Goal: Check status: Check status

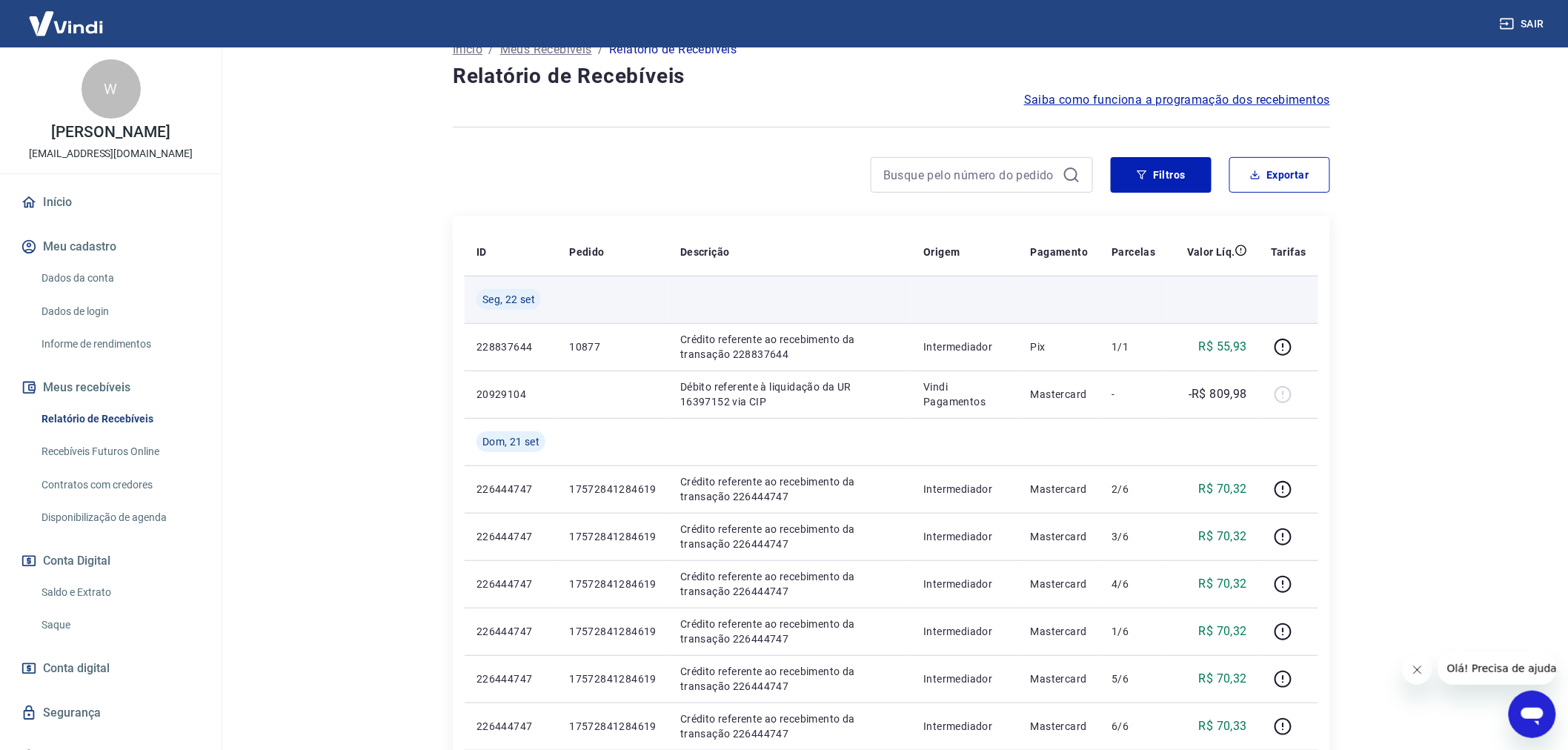
scroll to position [164, 0]
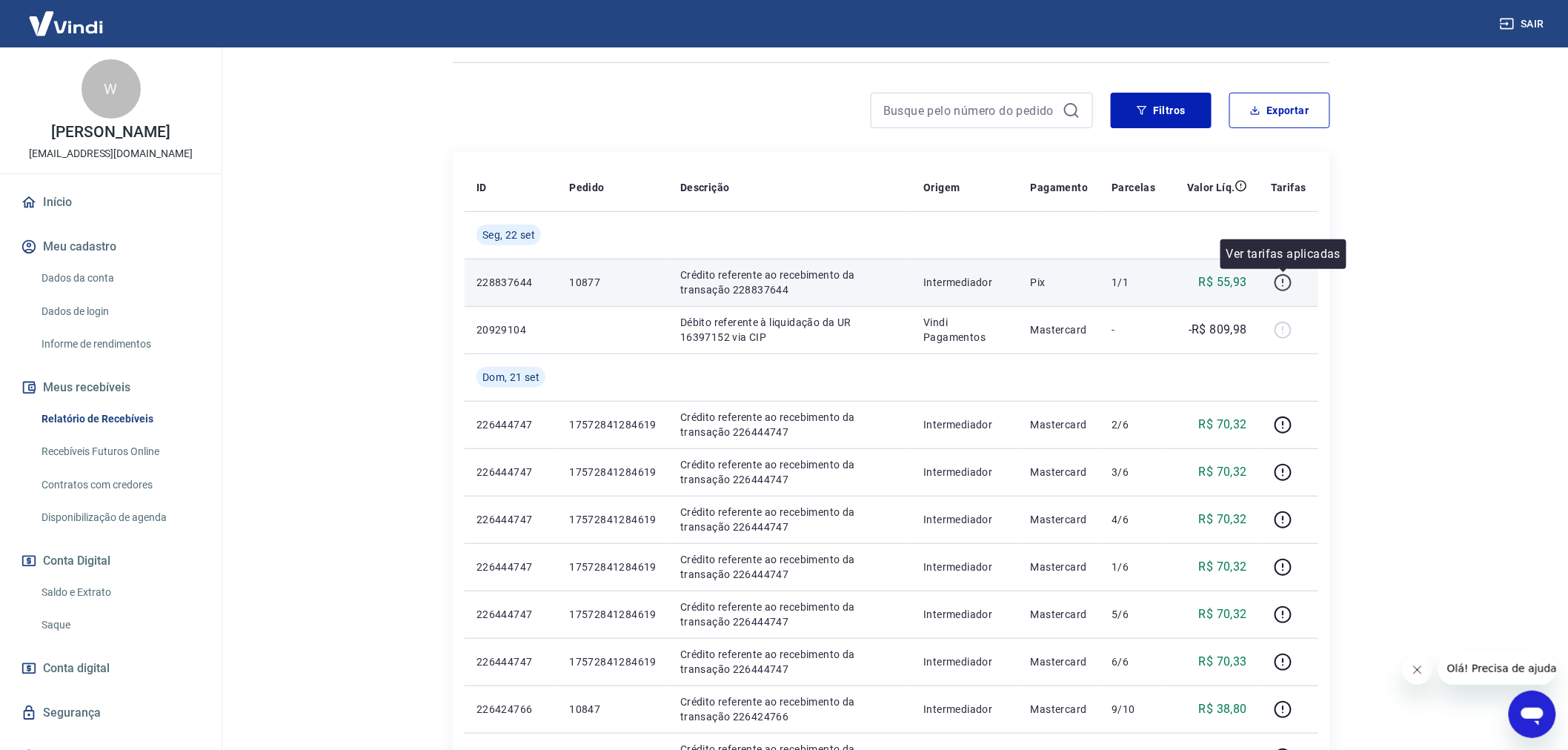
click at [1283, 280] on icon "button" at bounding box center [1282, 281] width 2 height 5
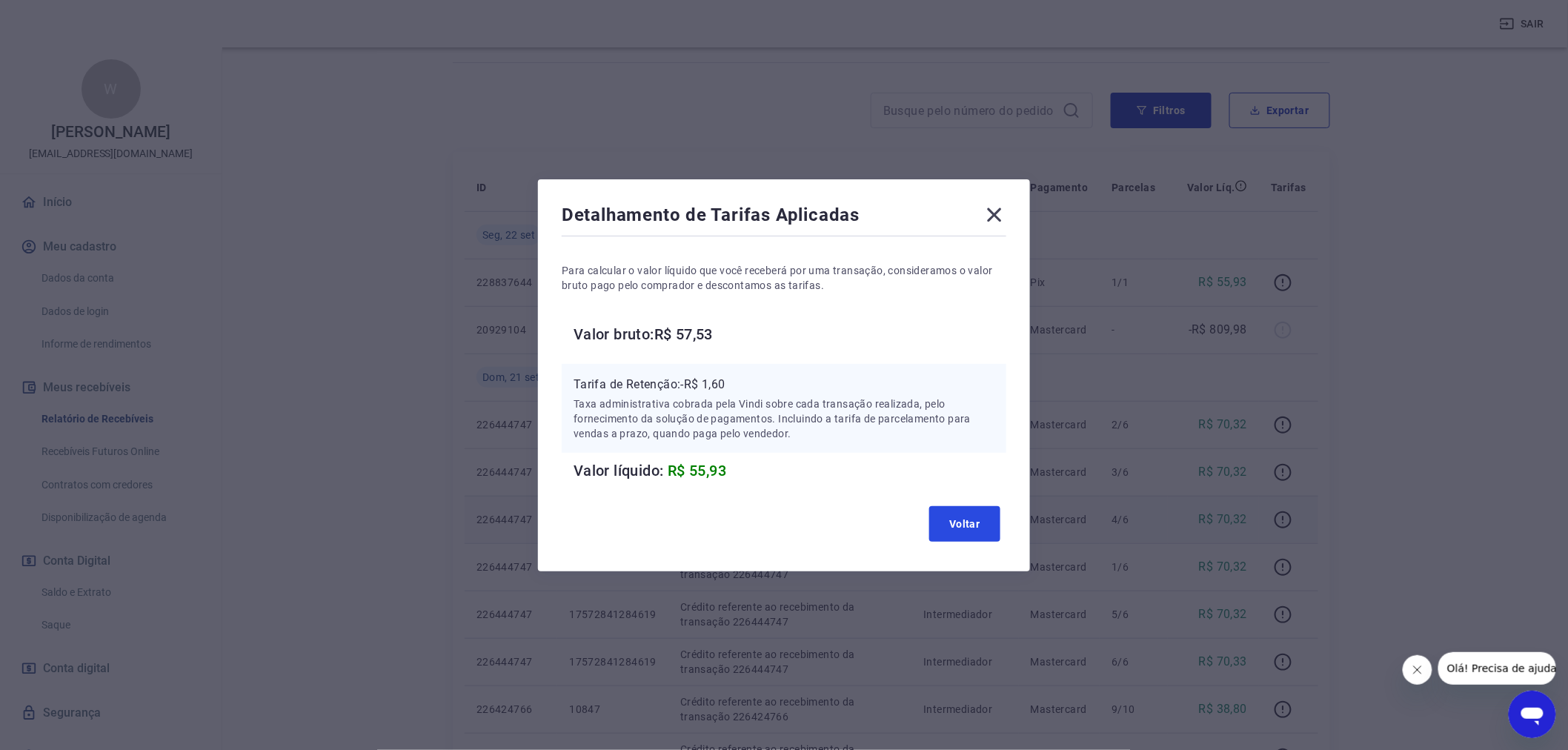
click at [986, 523] on button "Voltar" at bounding box center [964, 523] width 71 height 36
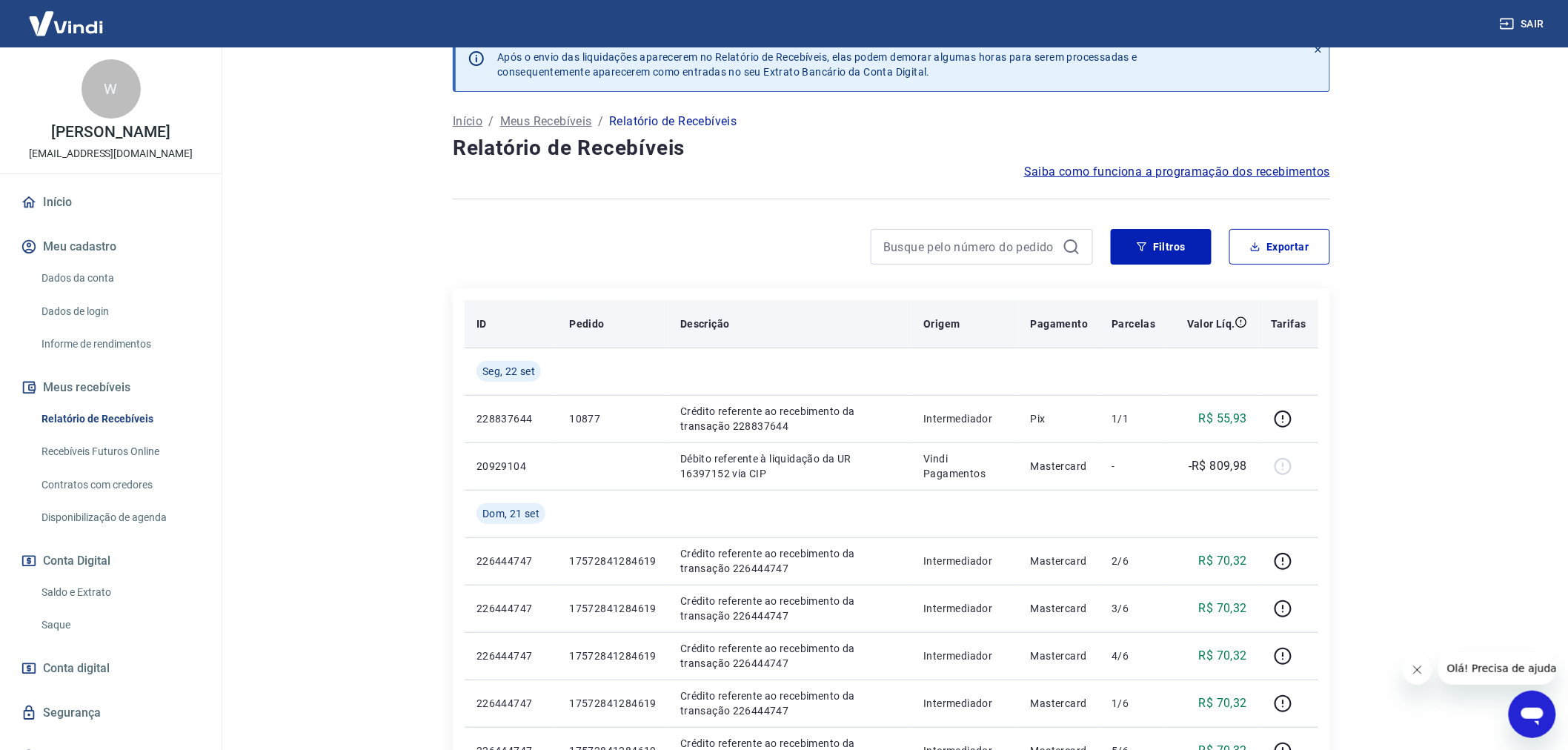
scroll to position [0, 0]
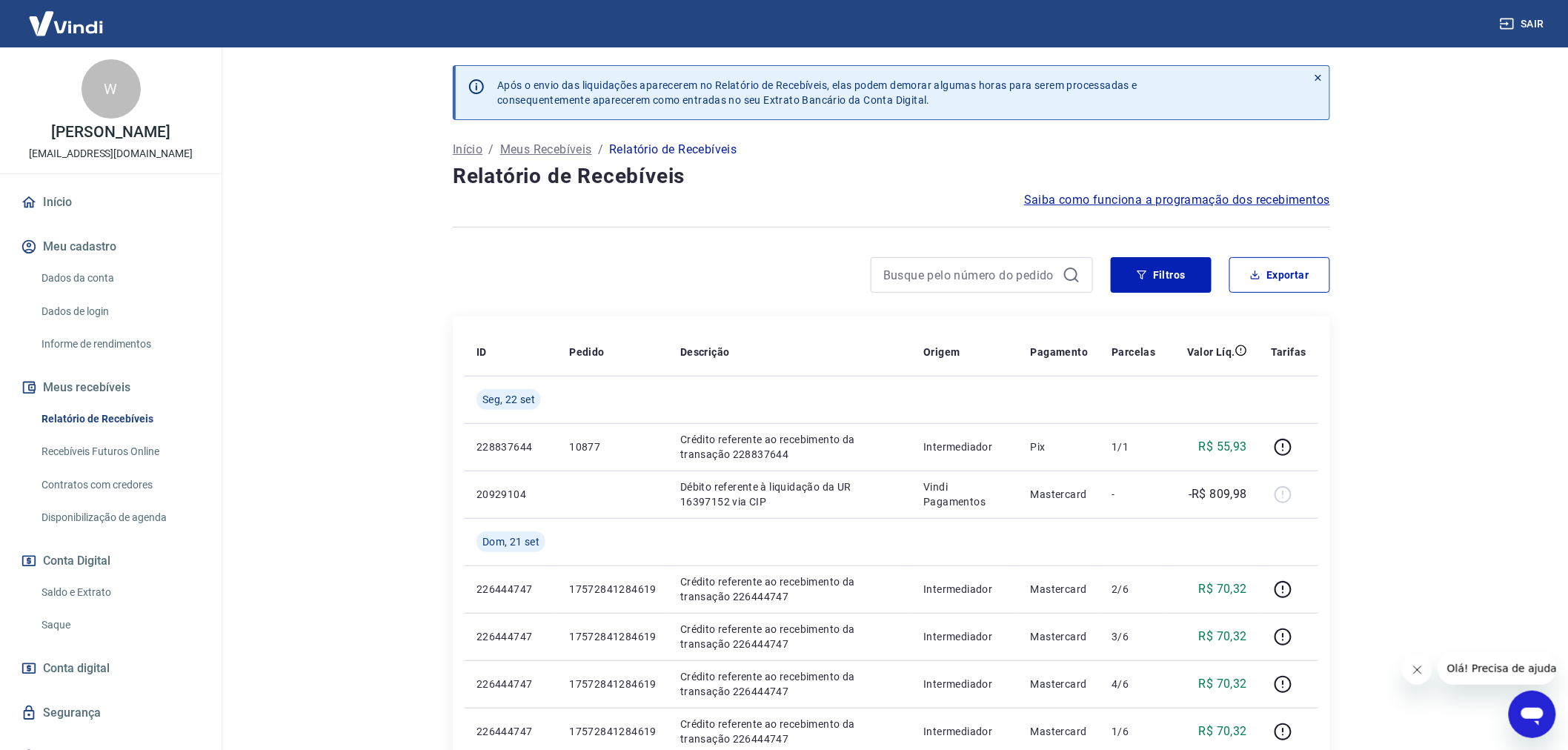
click at [82, 586] on link "Saldo e Extrato" at bounding box center [120, 592] width 168 height 30
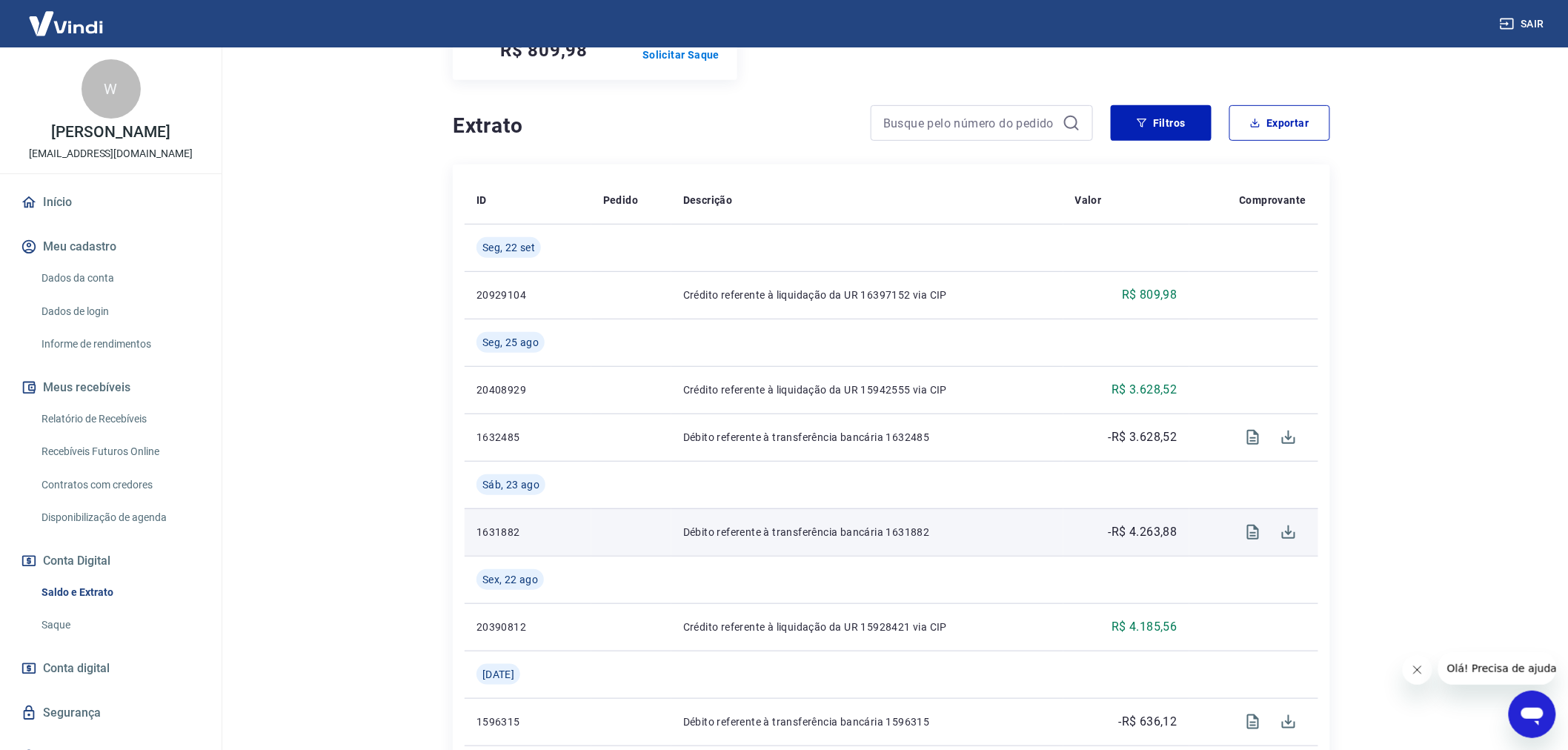
scroll to position [247, 0]
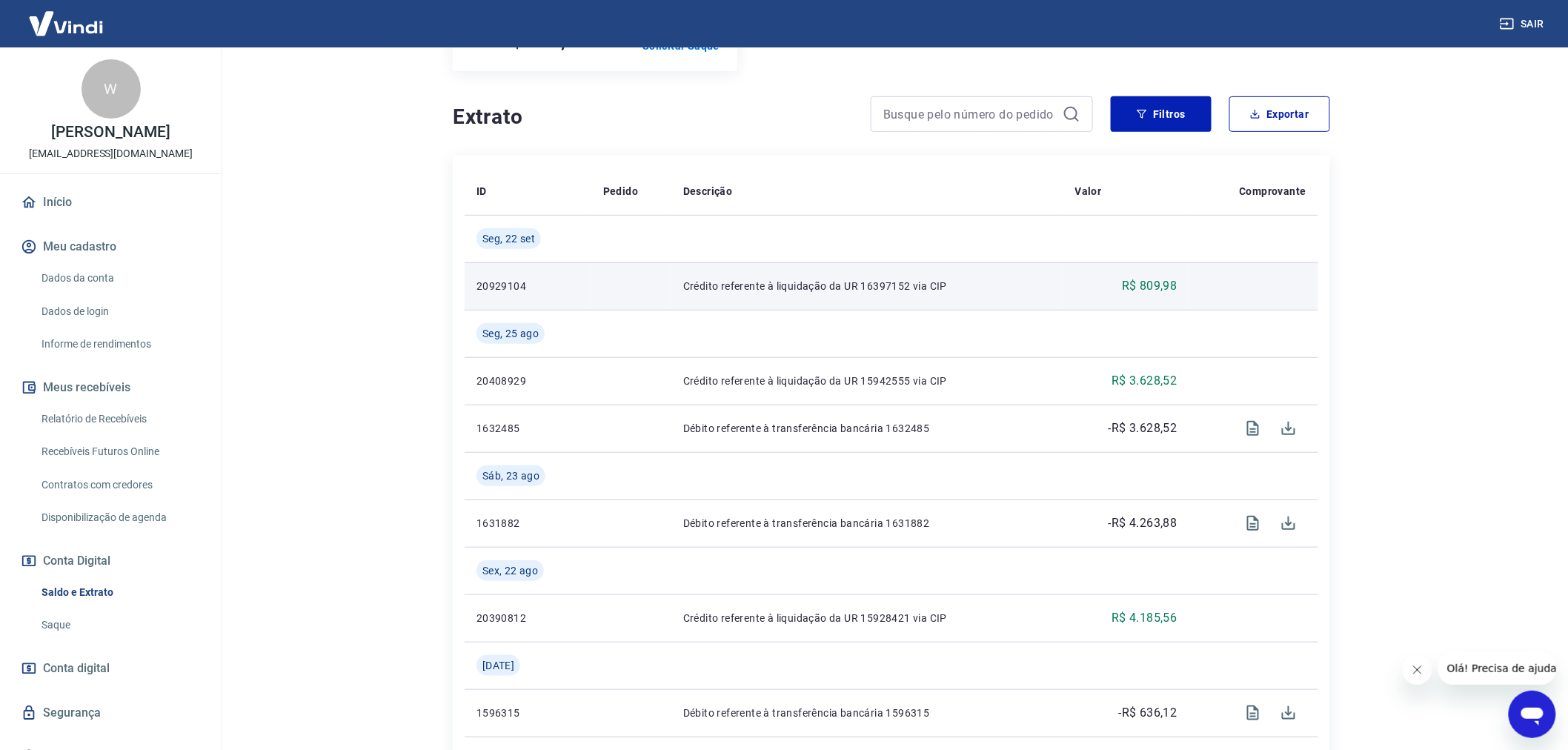
click at [978, 302] on td "Crédito referente à liquidação da UR 16397152 via CIP" at bounding box center [867, 286] width 392 height 47
click at [1218, 291] on td at bounding box center [1254, 286] width 129 height 47
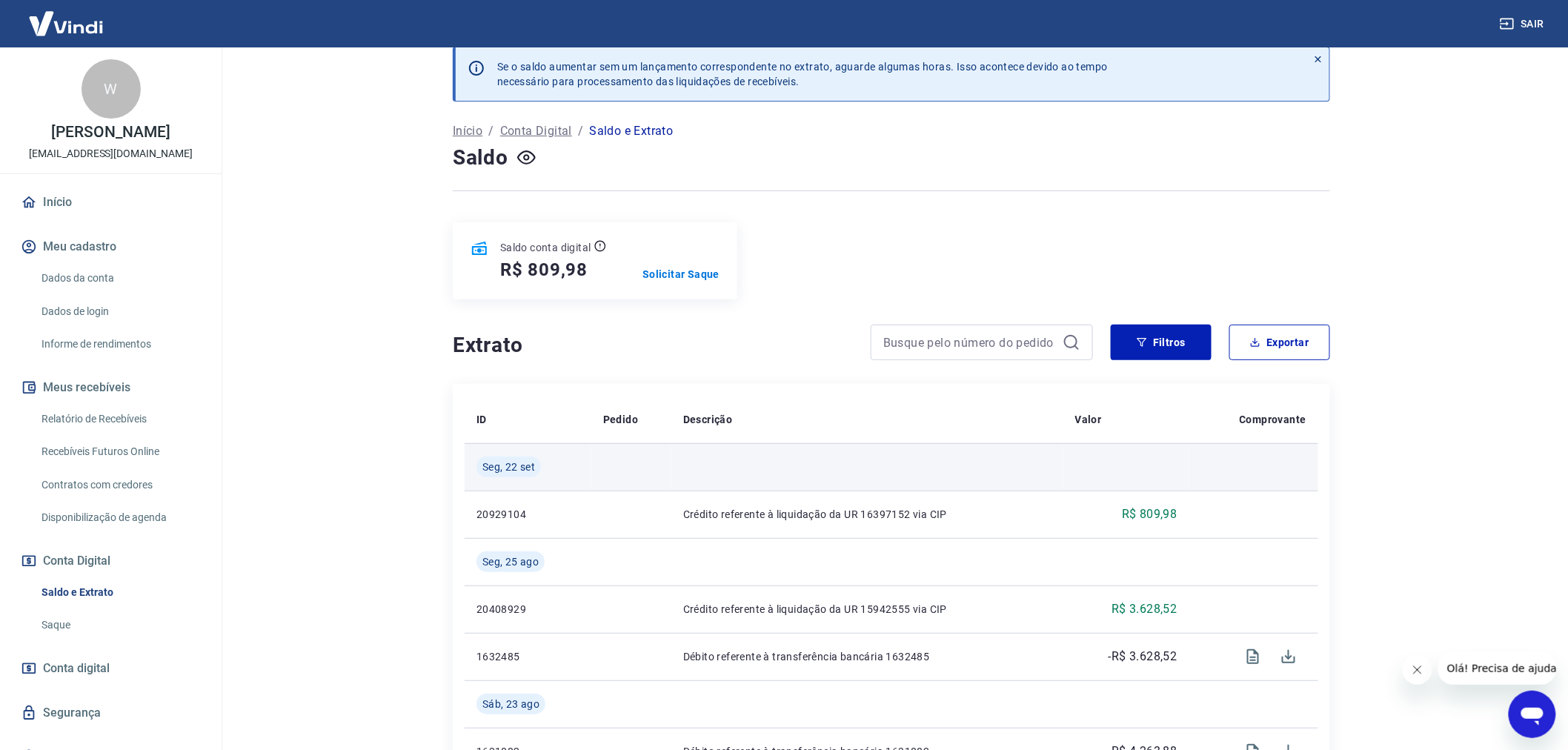
scroll to position [0, 0]
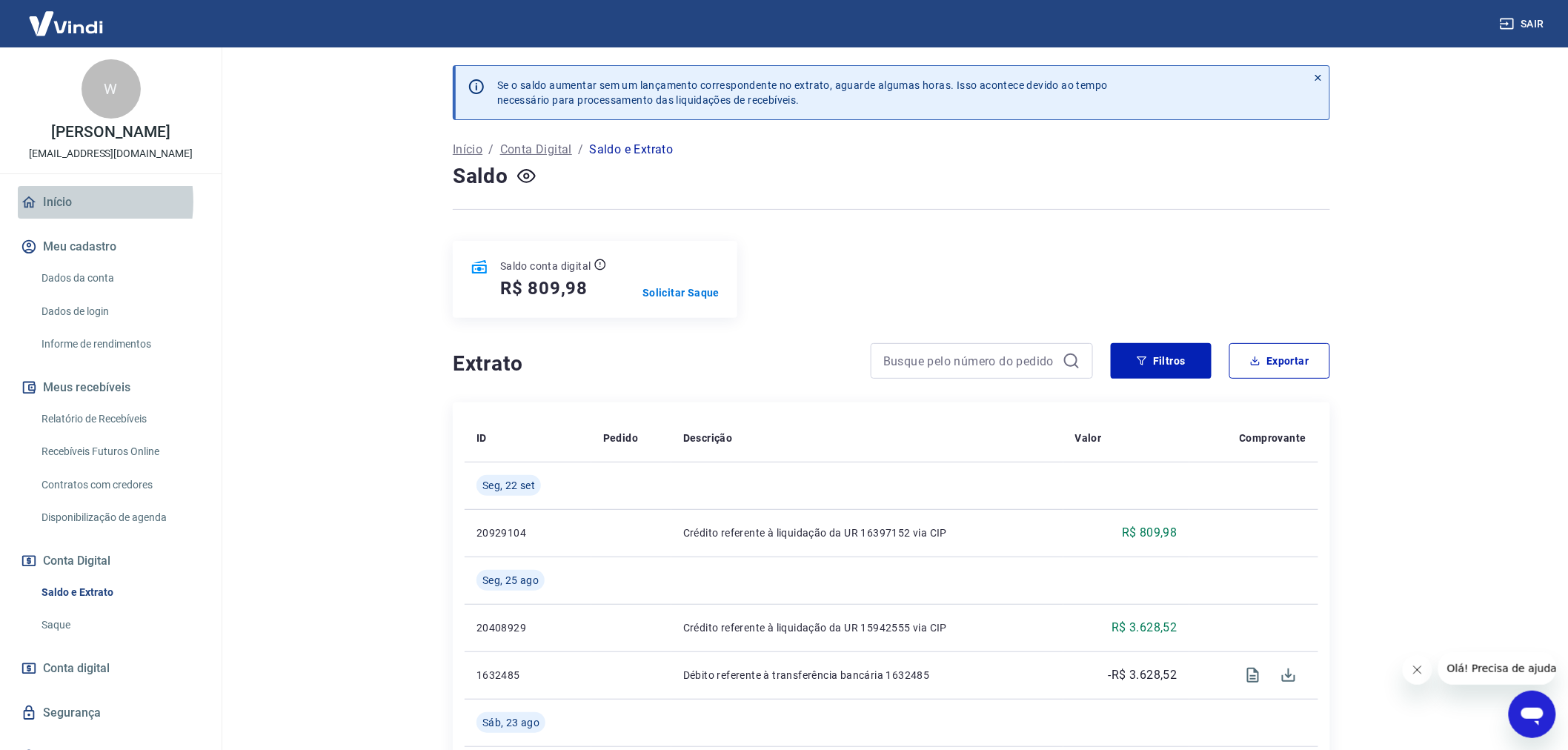
click at [57, 202] on link "Início" at bounding box center [110, 202] width 186 height 33
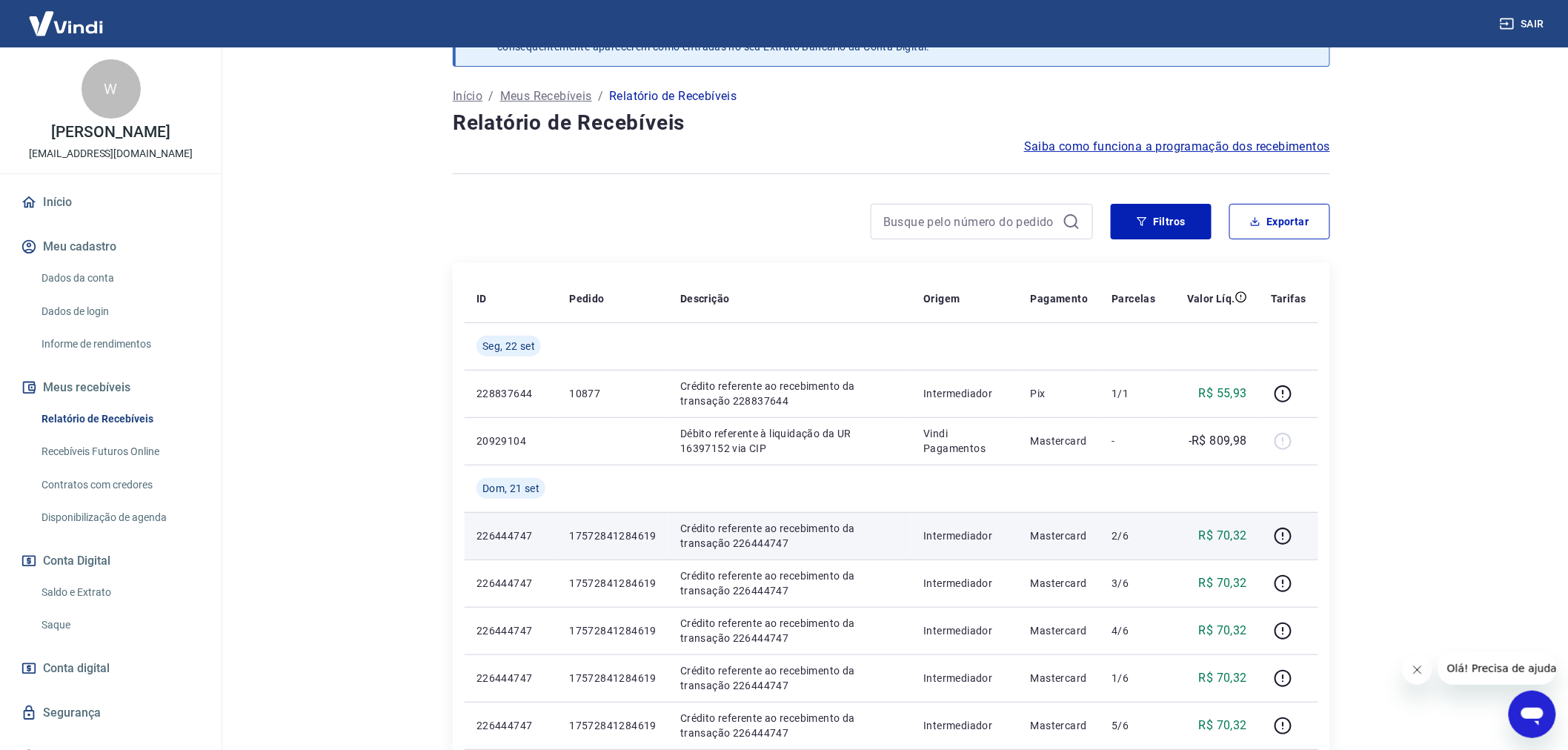
scroll to position [82, 0]
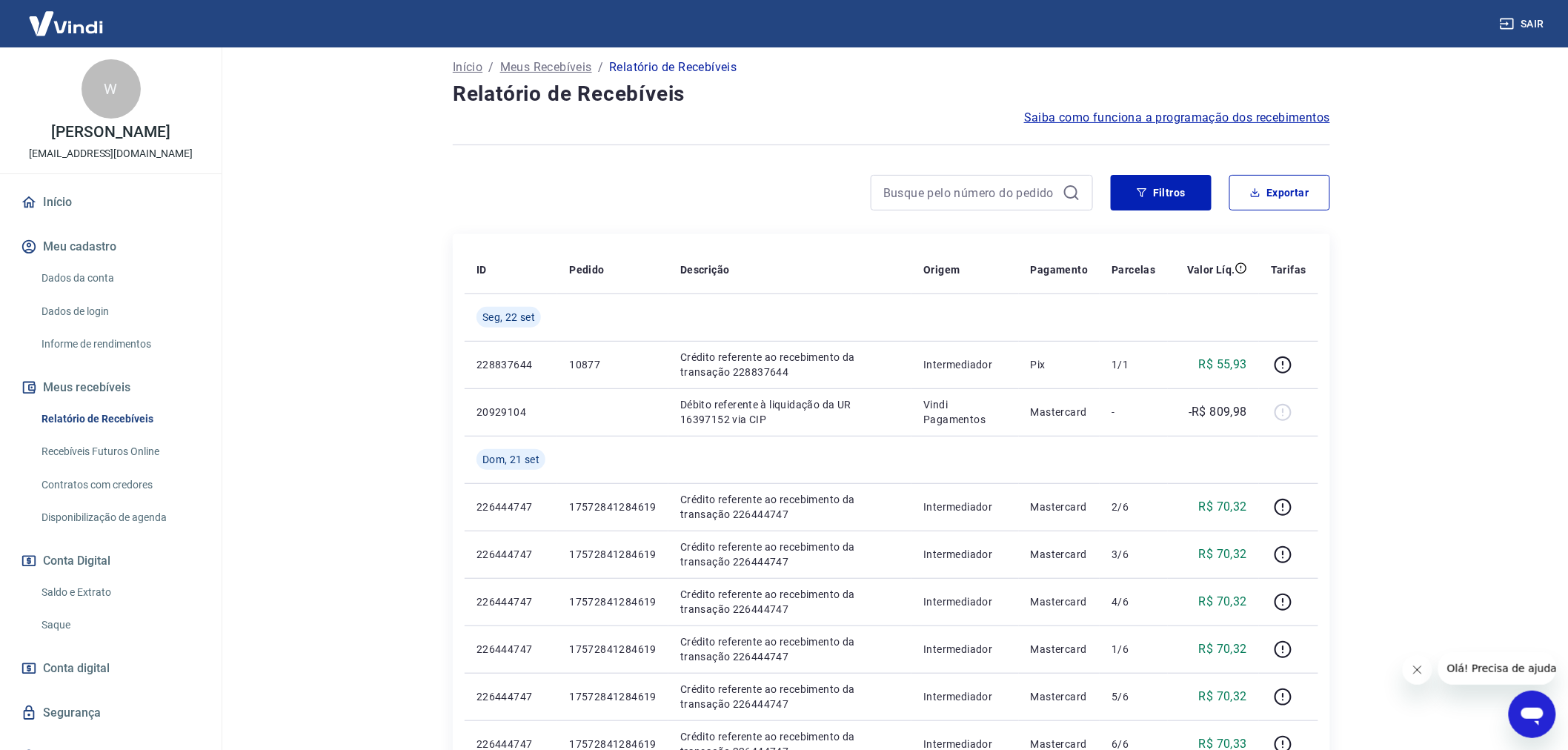
click at [98, 668] on span "Conta digital" at bounding box center [77, 668] width 67 height 21
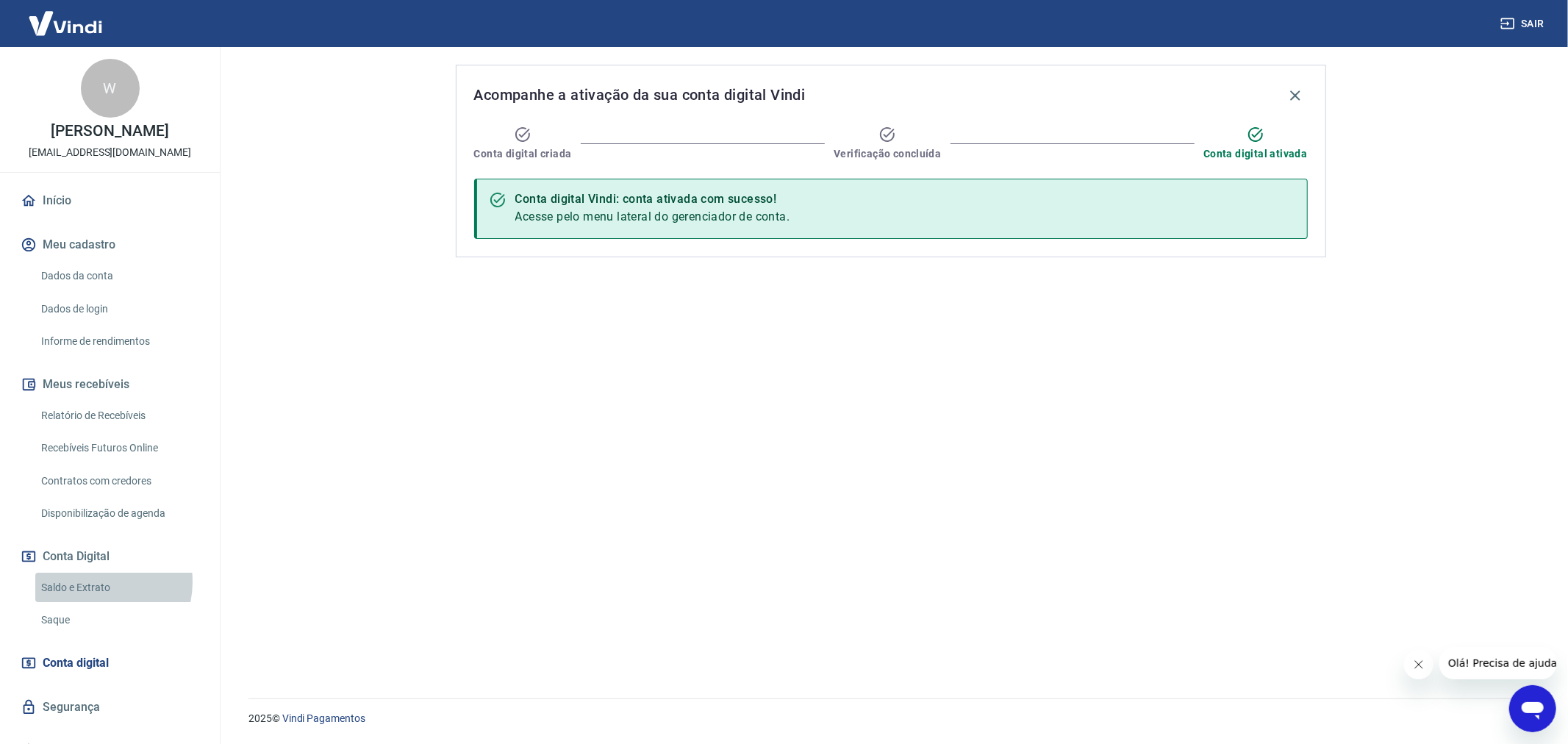
click at [97, 582] on link "Saldo e Extrato" at bounding box center [119, 587] width 167 height 30
